Goal: Information Seeking & Learning: Learn about a topic

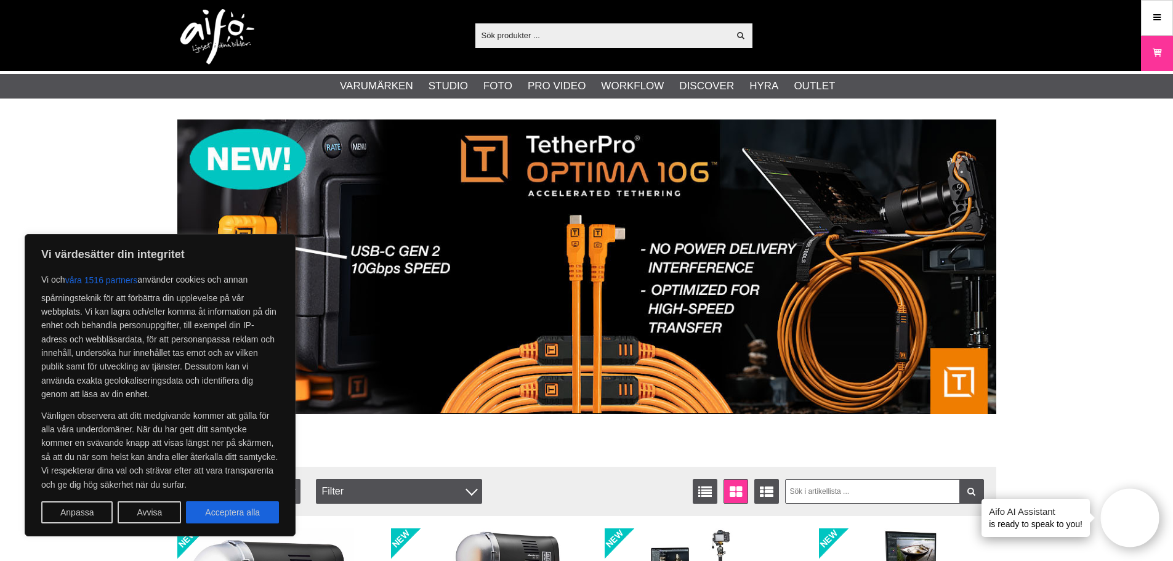
click at [147, 513] on button "Avvisa" at bounding box center [149, 512] width 63 height 22
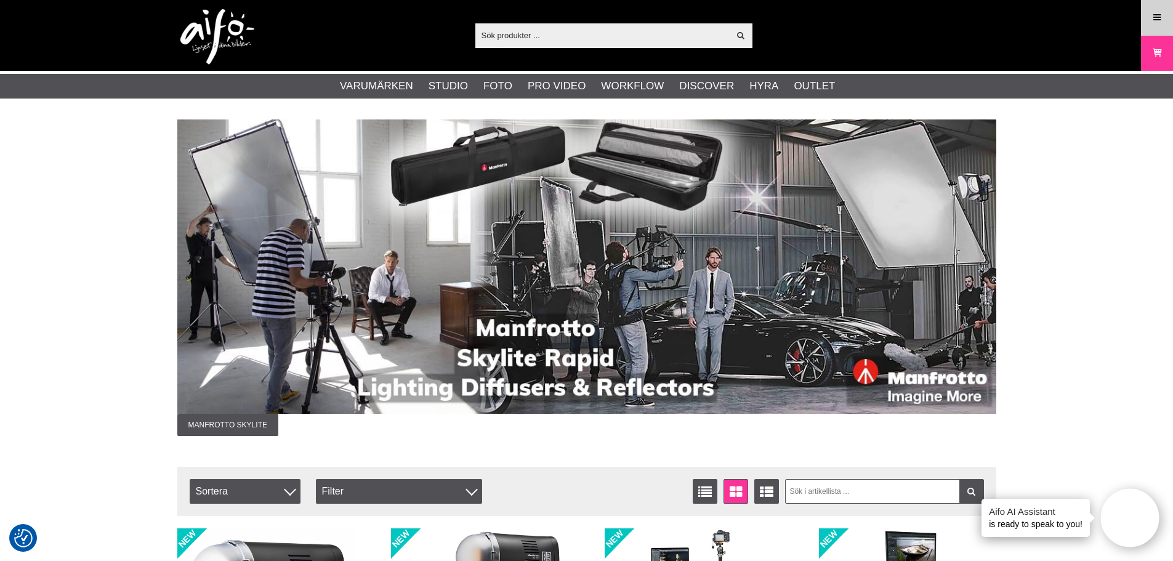
click at [1160, 18] on icon at bounding box center [1156, 18] width 11 height 14
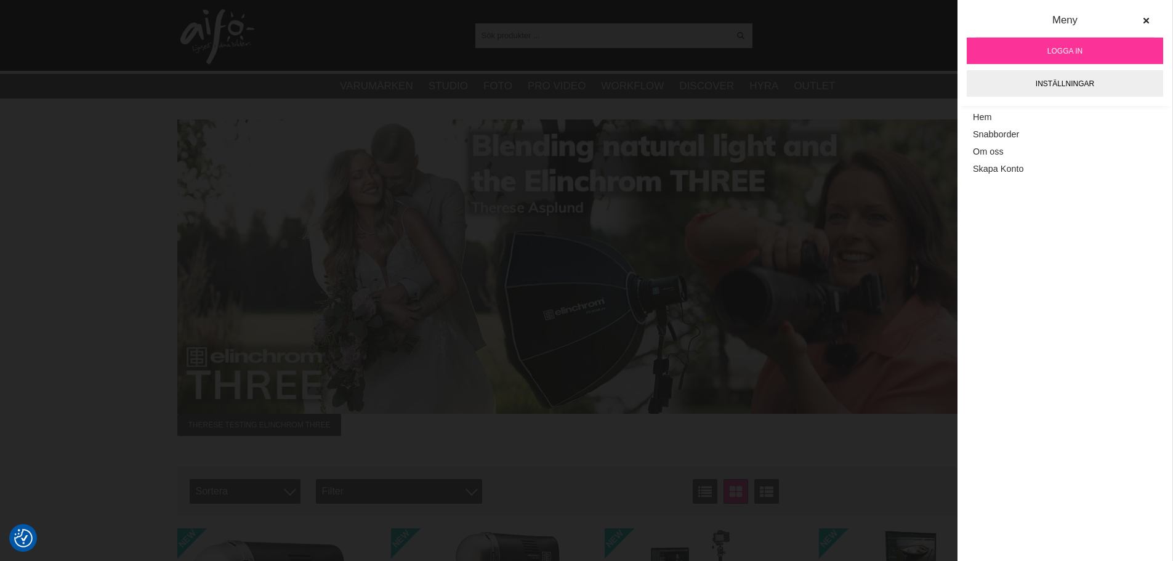
click at [759, 331] on img at bounding box center [586, 266] width 819 height 294
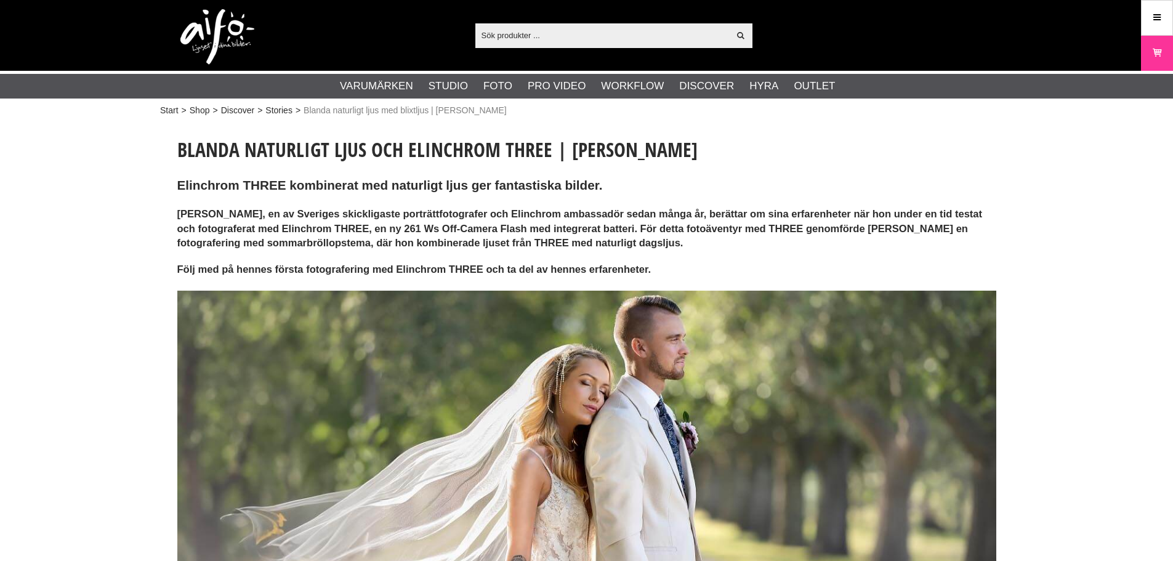
click at [534, 340] on img at bounding box center [586, 533] width 819 height 485
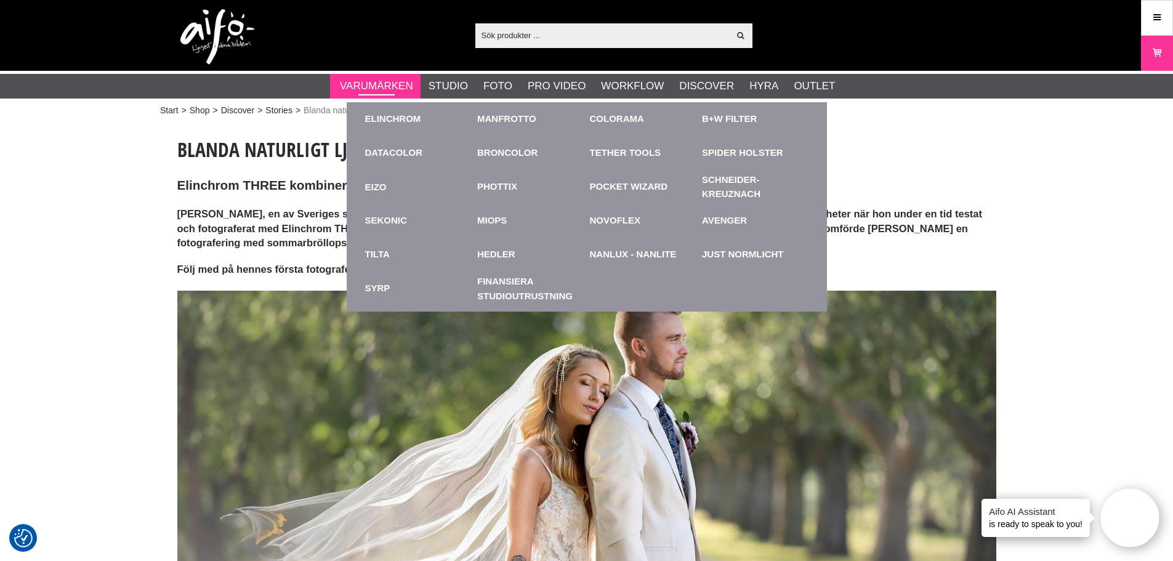
click at [377, 78] on link "Varumärken" at bounding box center [376, 86] width 73 height 16
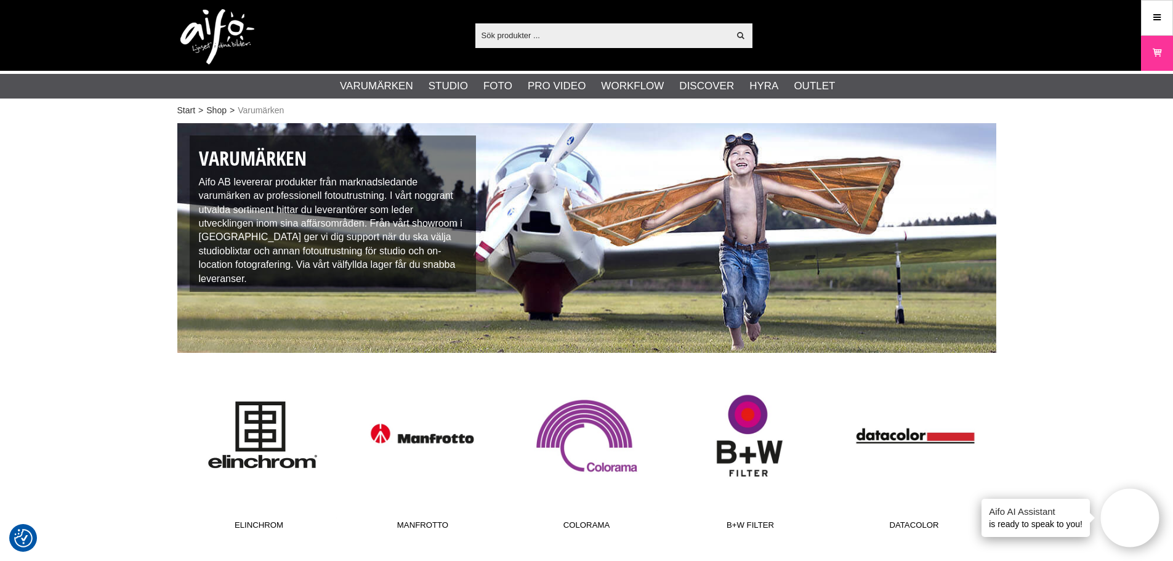
click at [258, 429] on link "Elinchrom" at bounding box center [259, 452] width 164 height 166
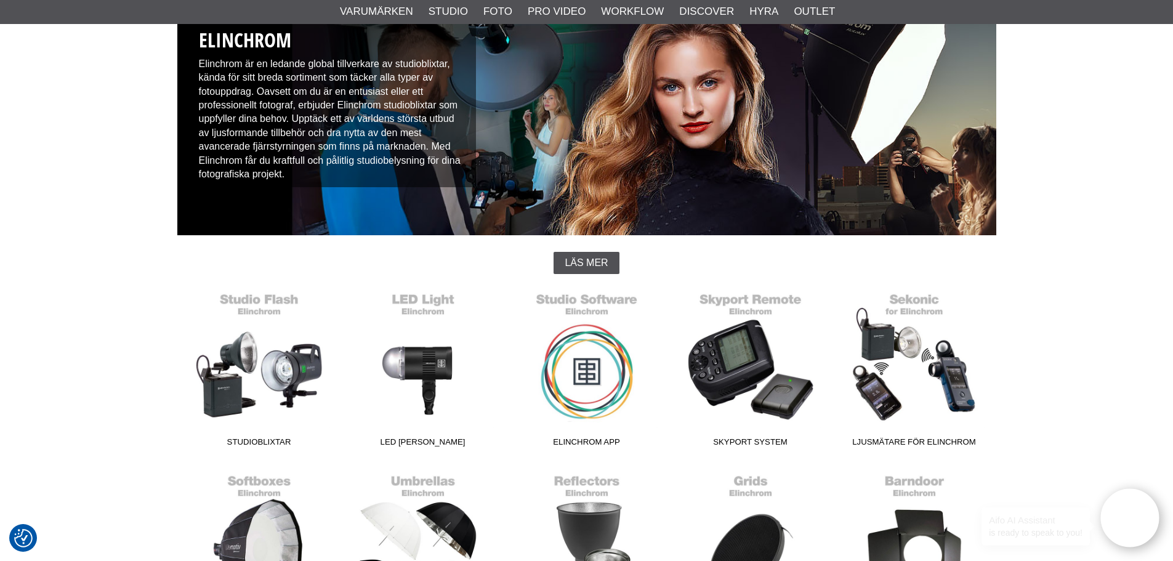
scroll to position [123, 0]
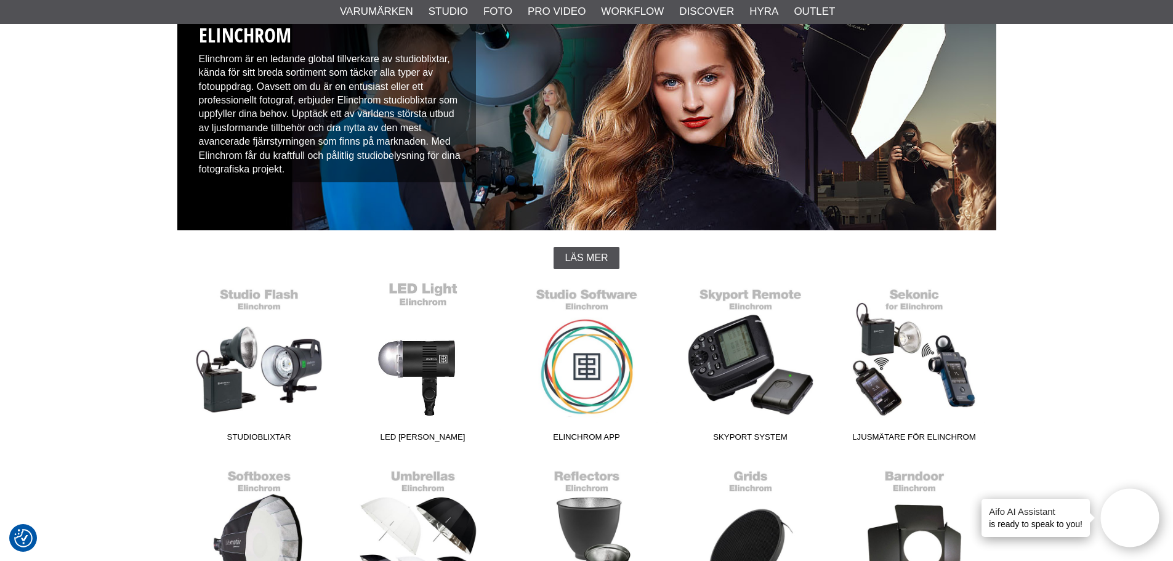
click at [427, 344] on link "LED [PERSON_NAME]" at bounding box center [423, 364] width 164 height 166
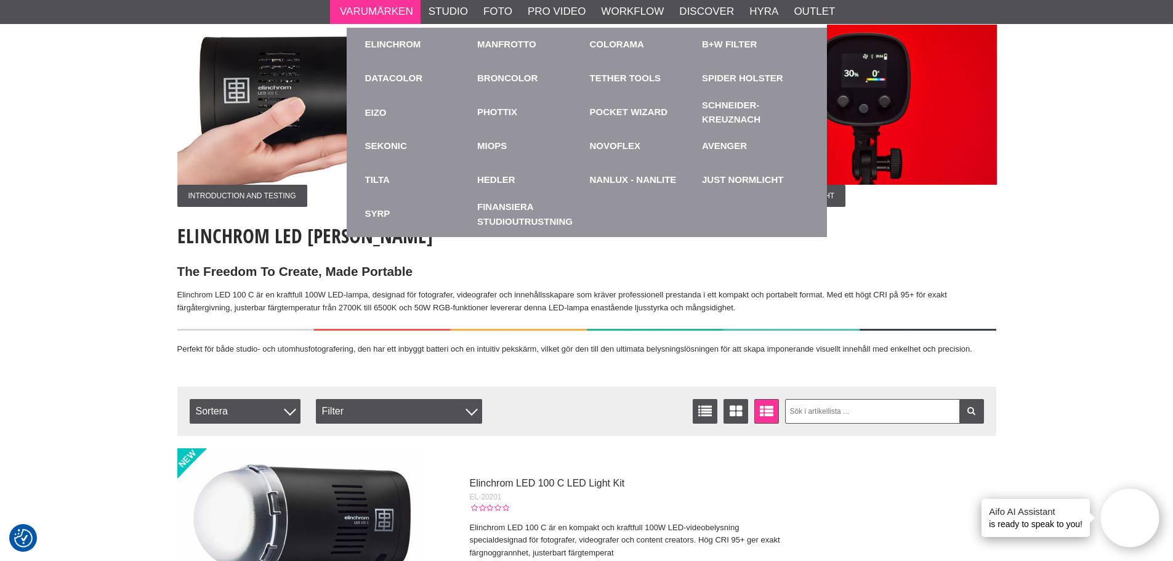
scroll to position [62, 0]
